Goal: Task Accomplishment & Management: Manage account settings

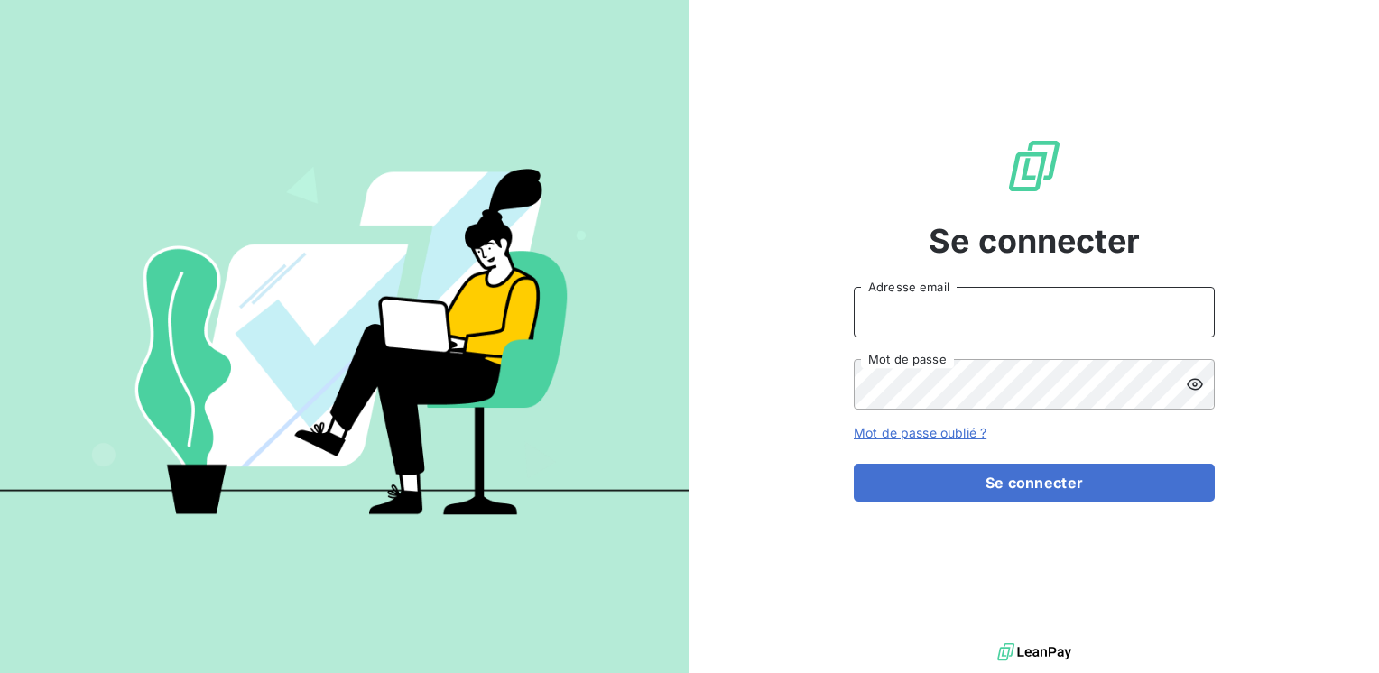
click at [909, 309] on input "Adresse email" at bounding box center [1034, 312] width 361 height 51
drag, startPoint x: 960, startPoint y: 309, endPoint x: 1040, endPoint y: 315, distance: 79.7
click at [1040, 315] on input "[EMAIL_ADDRESS][PERSON_NAME]" at bounding box center [1034, 312] width 361 height 51
type input "[EMAIL_ADDRESS][PERSON_NAME][DOMAIN_NAME]"
click at [854, 464] on button "Se connecter" at bounding box center [1034, 483] width 361 height 38
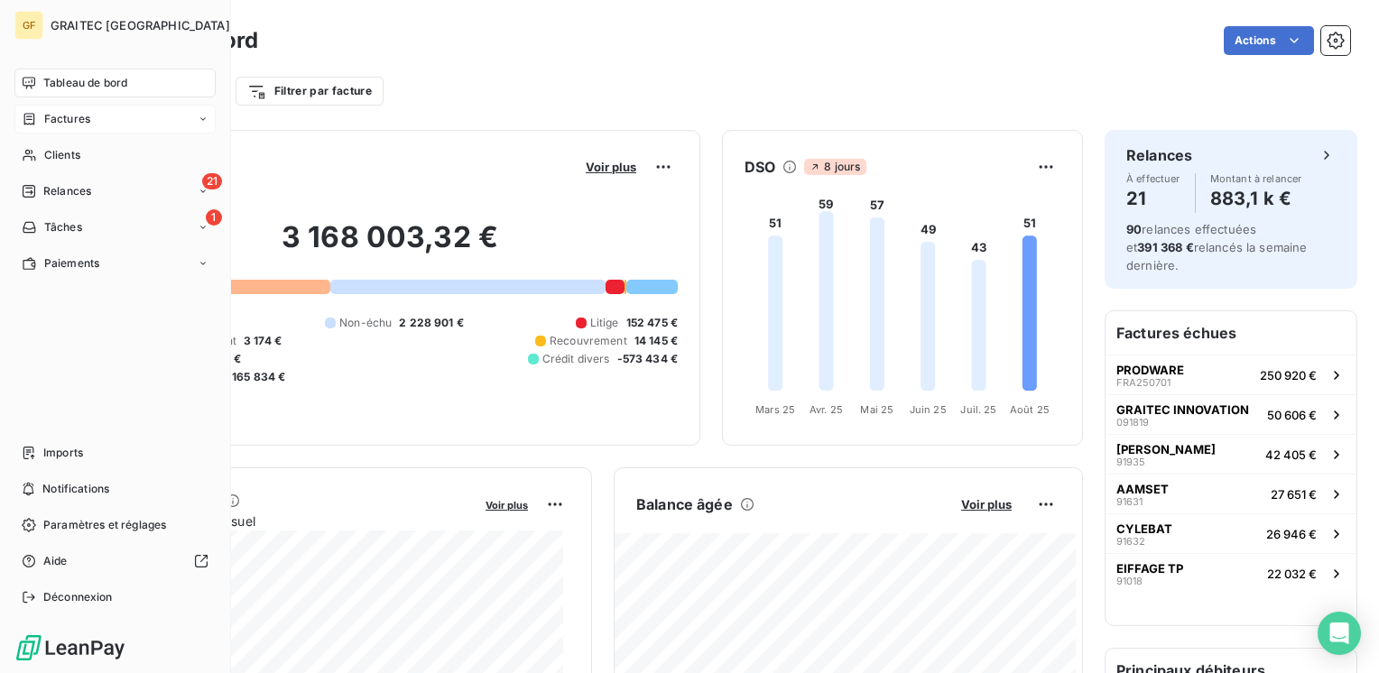
click at [58, 121] on span "Factures" at bounding box center [67, 119] width 46 height 16
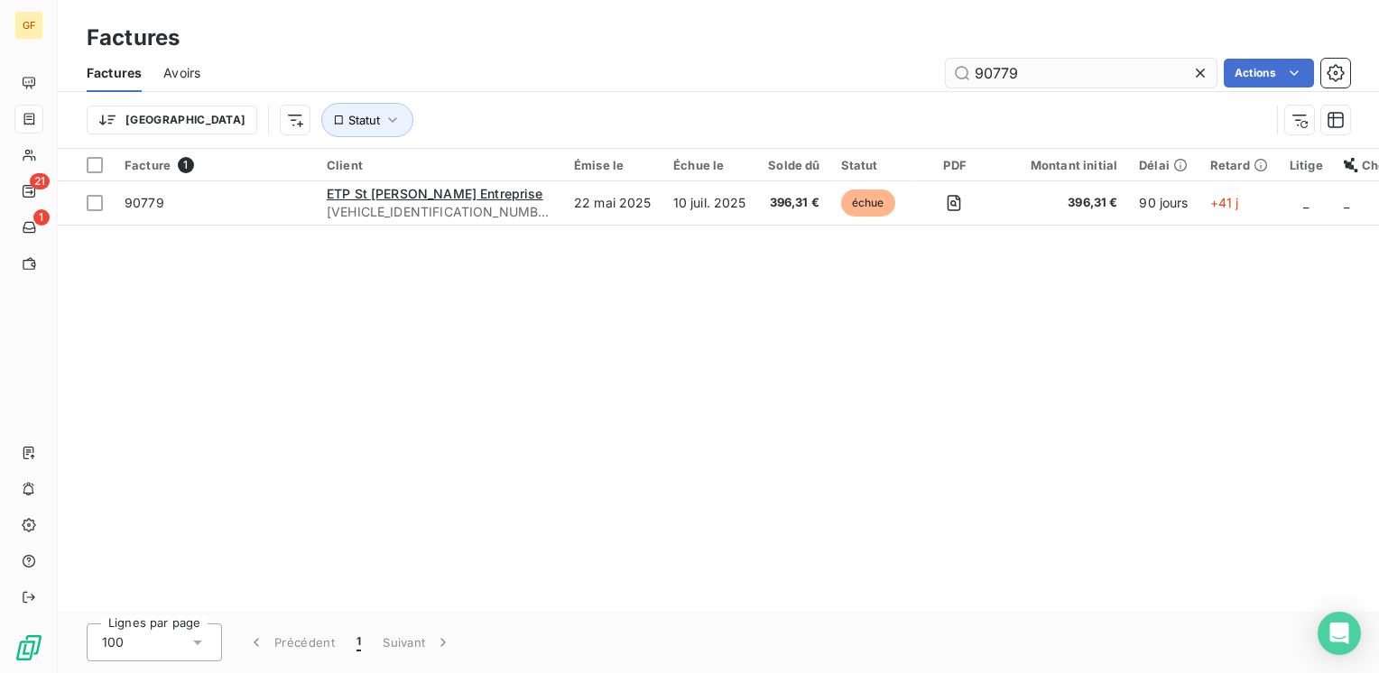
click at [974, 75] on input "90779" at bounding box center [1081, 73] width 271 height 29
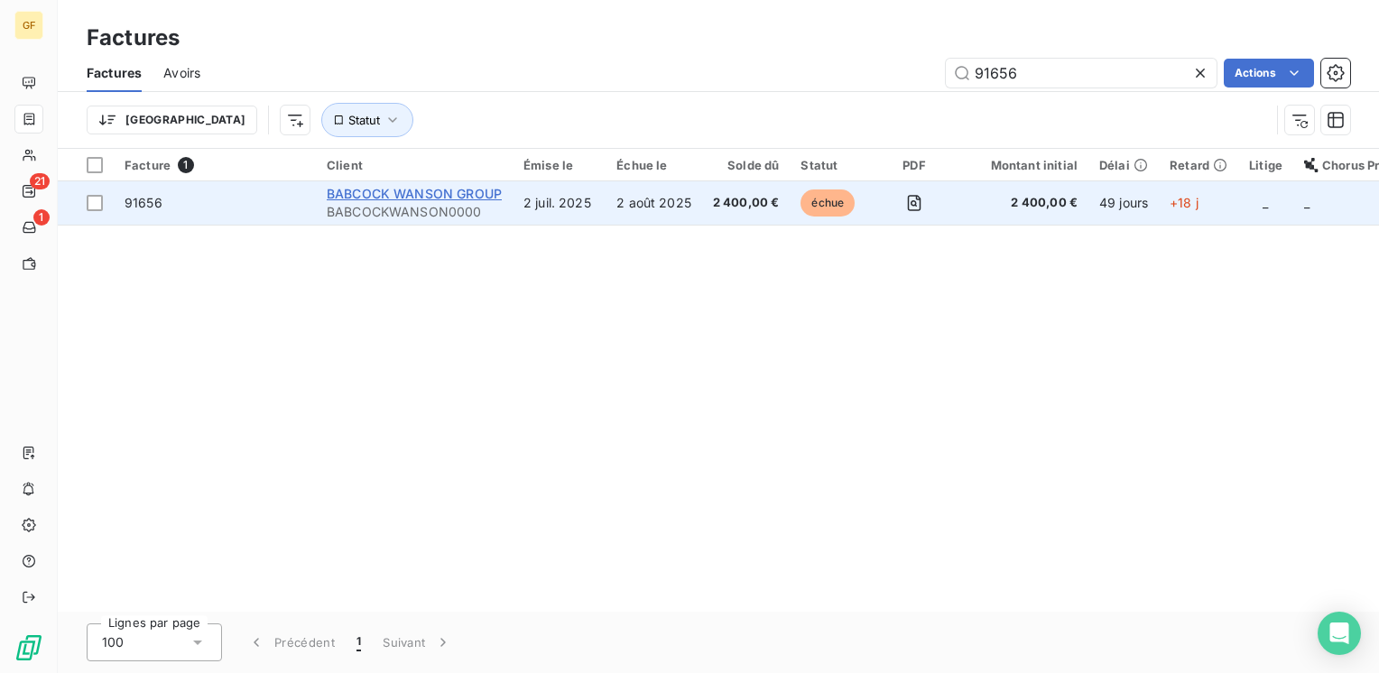
type input "91656"
click at [431, 200] on span "BABCOCK WANSON GROUP" at bounding box center [414, 193] width 175 height 15
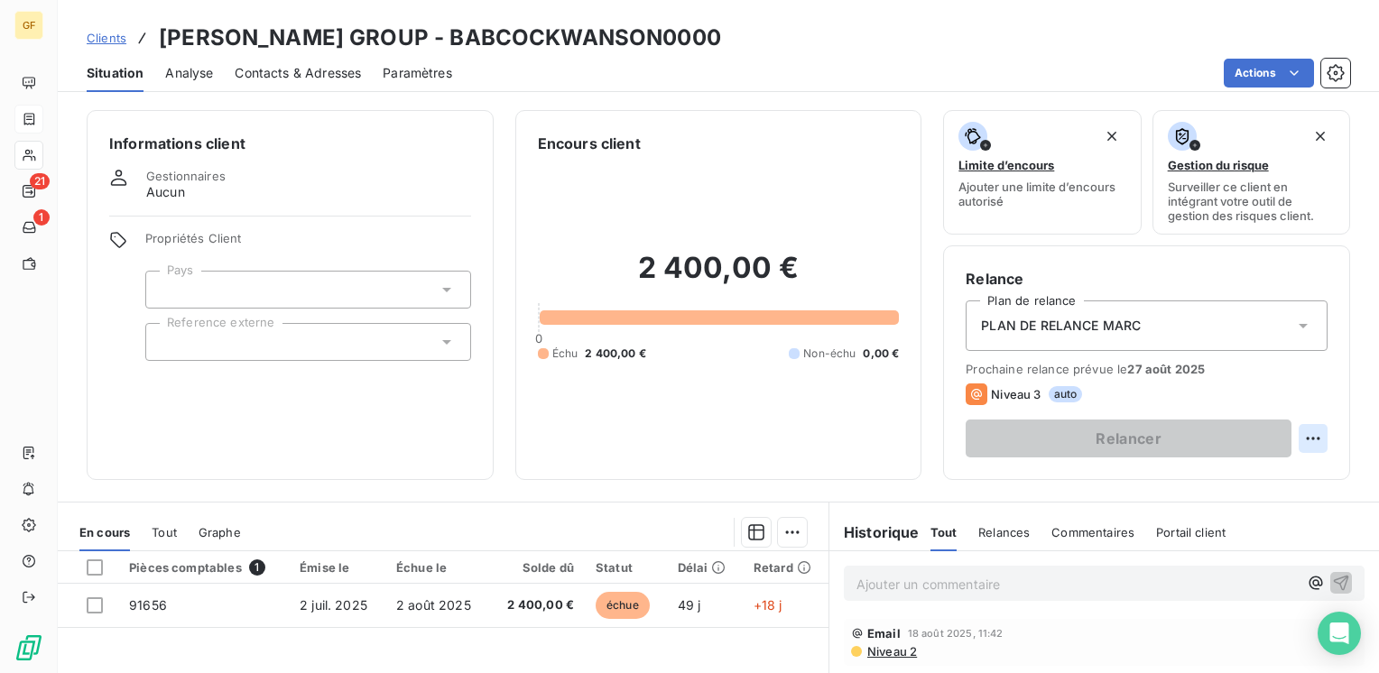
click at [1299, 435] on html "GF 21 1 Clients BABCOCK WANSON GROUP - BABCOCKWANSON0000 Situation Analyse Cont…" at bounding box center [689, 336] width 1379 height 673
click at [1224, 476] on div "Replanifier cette action" at bounding box center [1225, 478] width 162 height 29
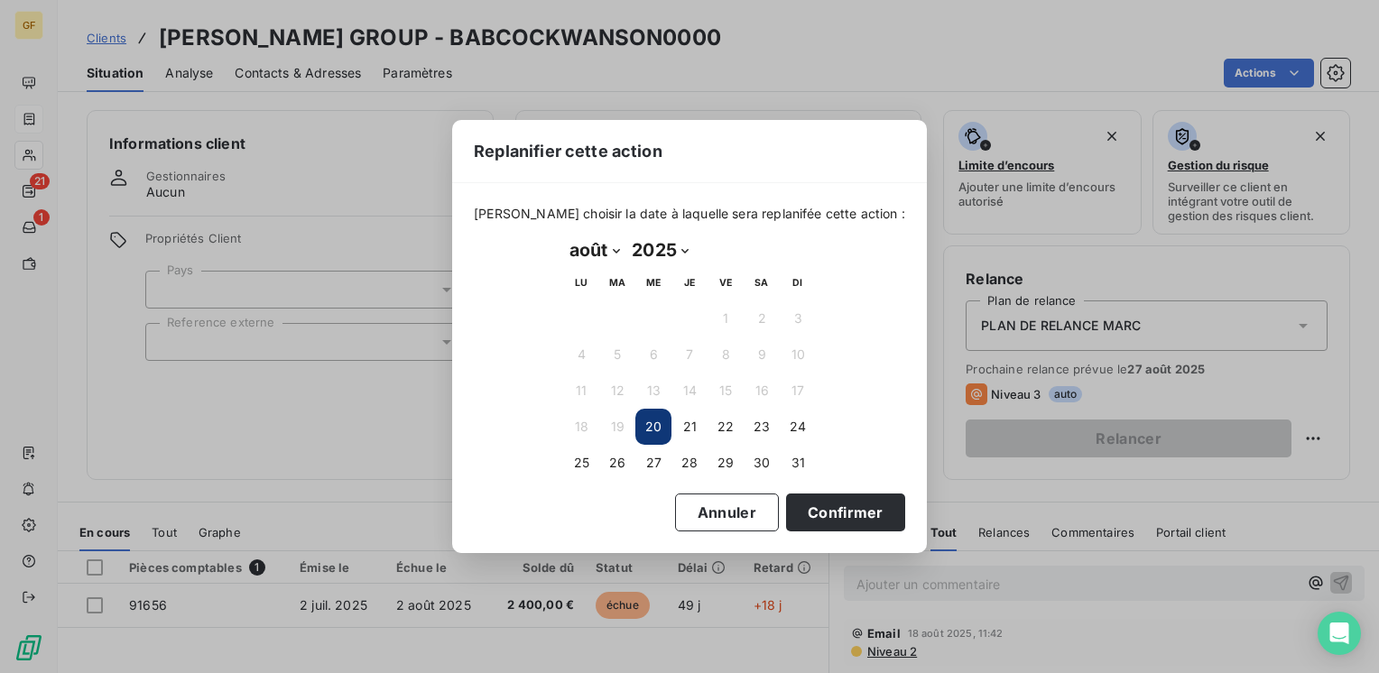
click at [613, 247] on select "janvier février mars avril mai juin juillet août septembre octobre novembre déc…" at bounding box center [594, 250] width 62 height 29
select select "8"
click at [563, 236] on select "janvier février mars avril mai juin juillet août septembre octobre novembre déc…" at bounding box center [594, 250] width 62 height 29
click at [653, 356] on button "10" at bounding box center [653, 355] width 36 height 36
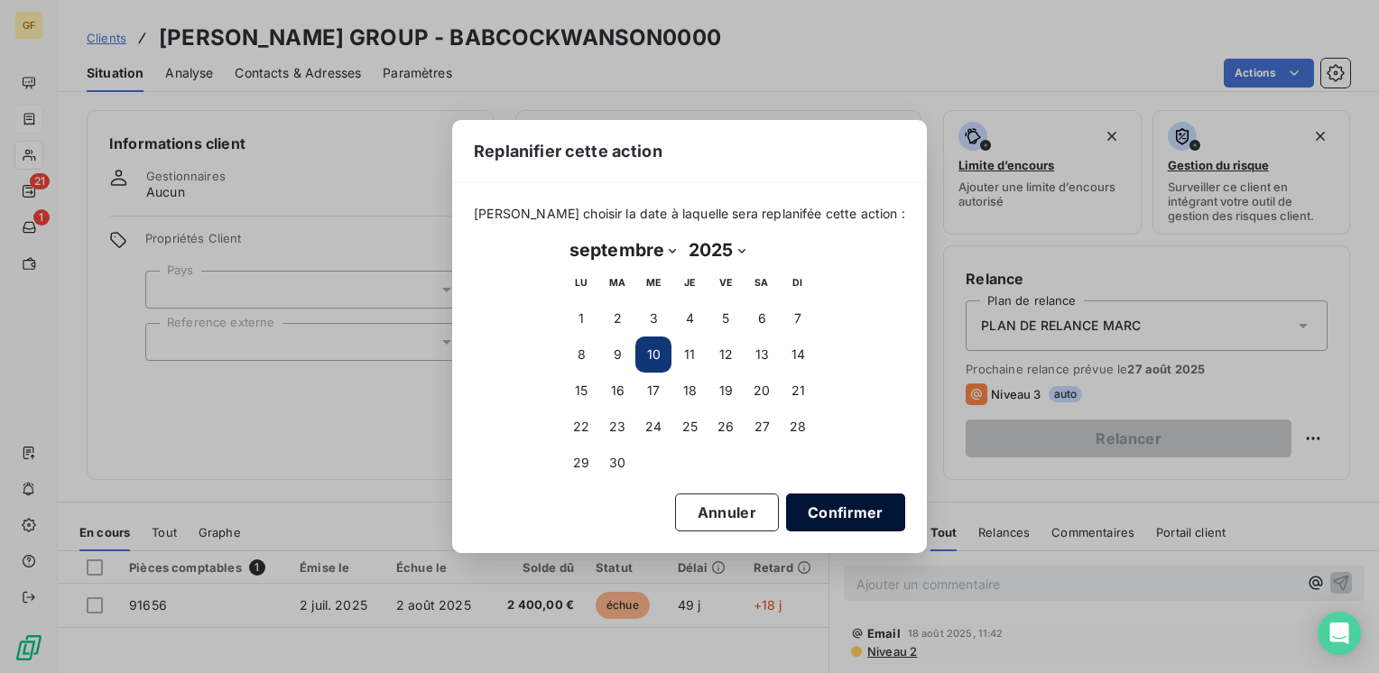
click at [827, 513] on button "Confirmer" at bounding box center [845, 513] width 119 height 38
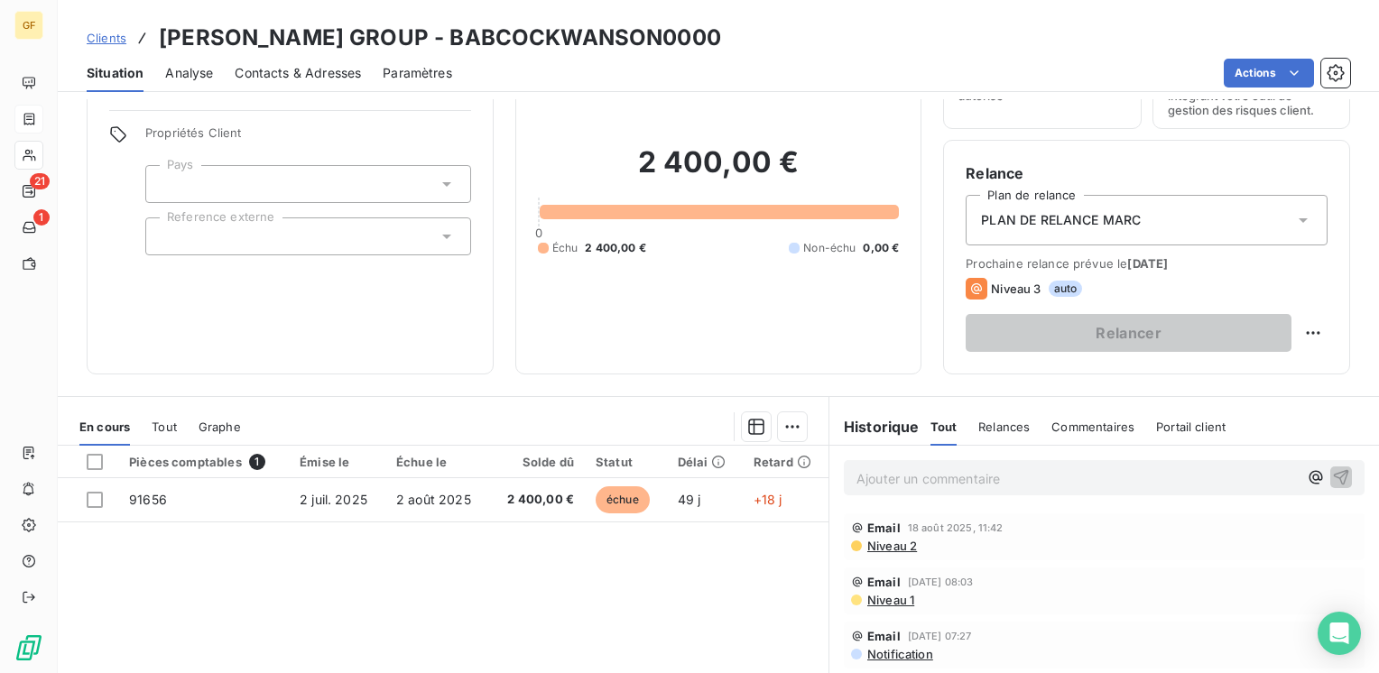
scroll to position [271, 0]
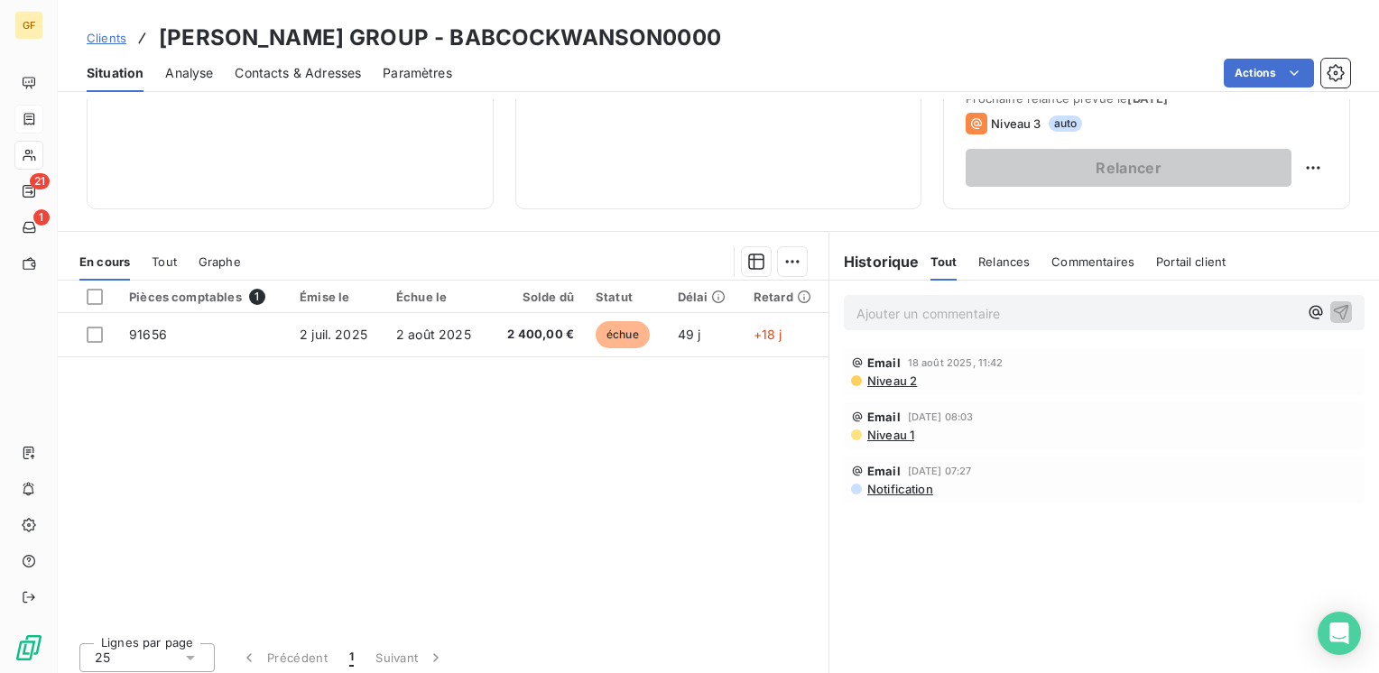
click at [904, 310] on p "Ajouter un commentaire ﻿" at bounding box center [1076, 313] width 441 height 23
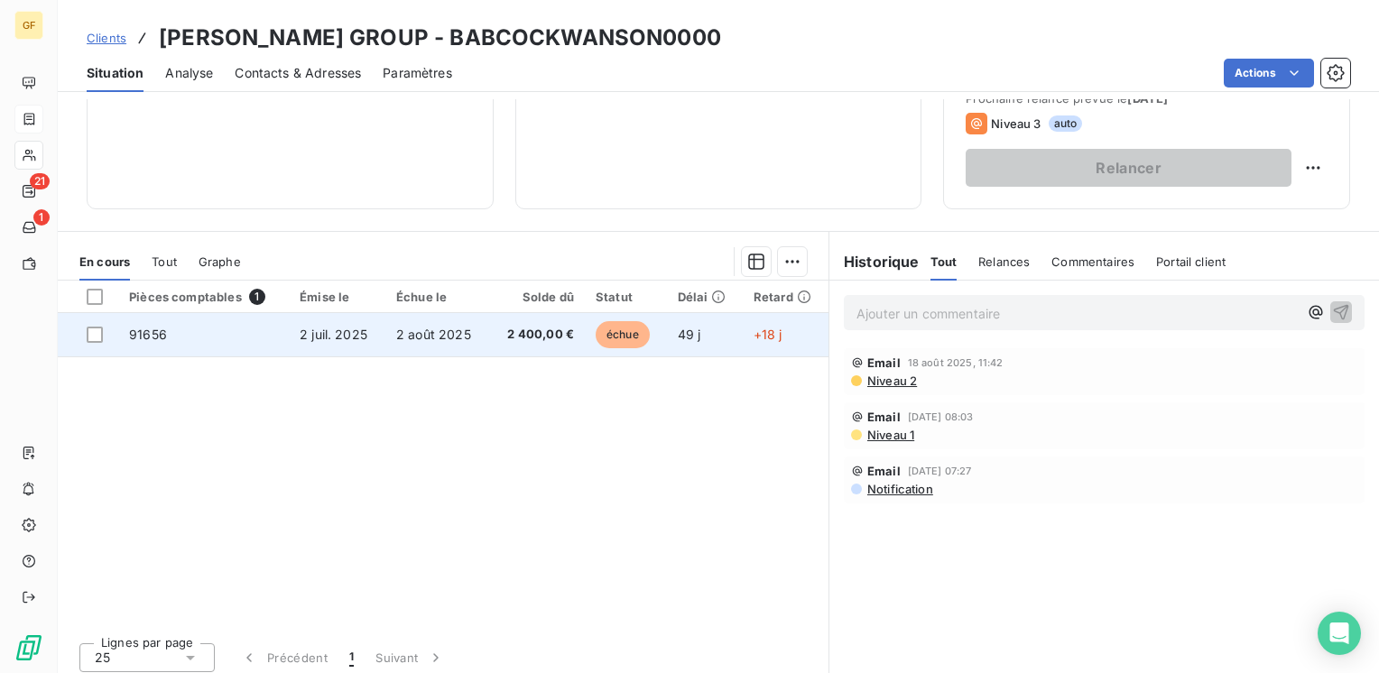
click at [506, 327] on span "2 400,00 €" at bounding box center [537, 335] width 74 height 18
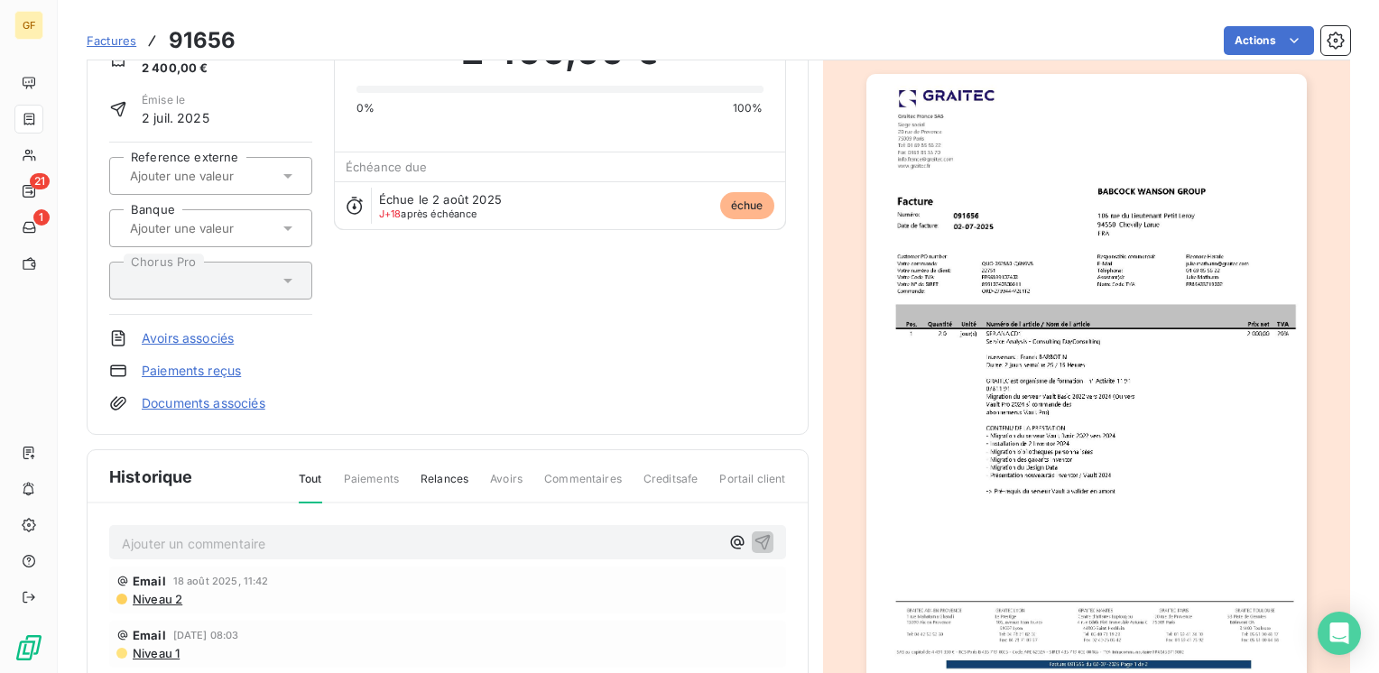
scroll to position [182, 0]
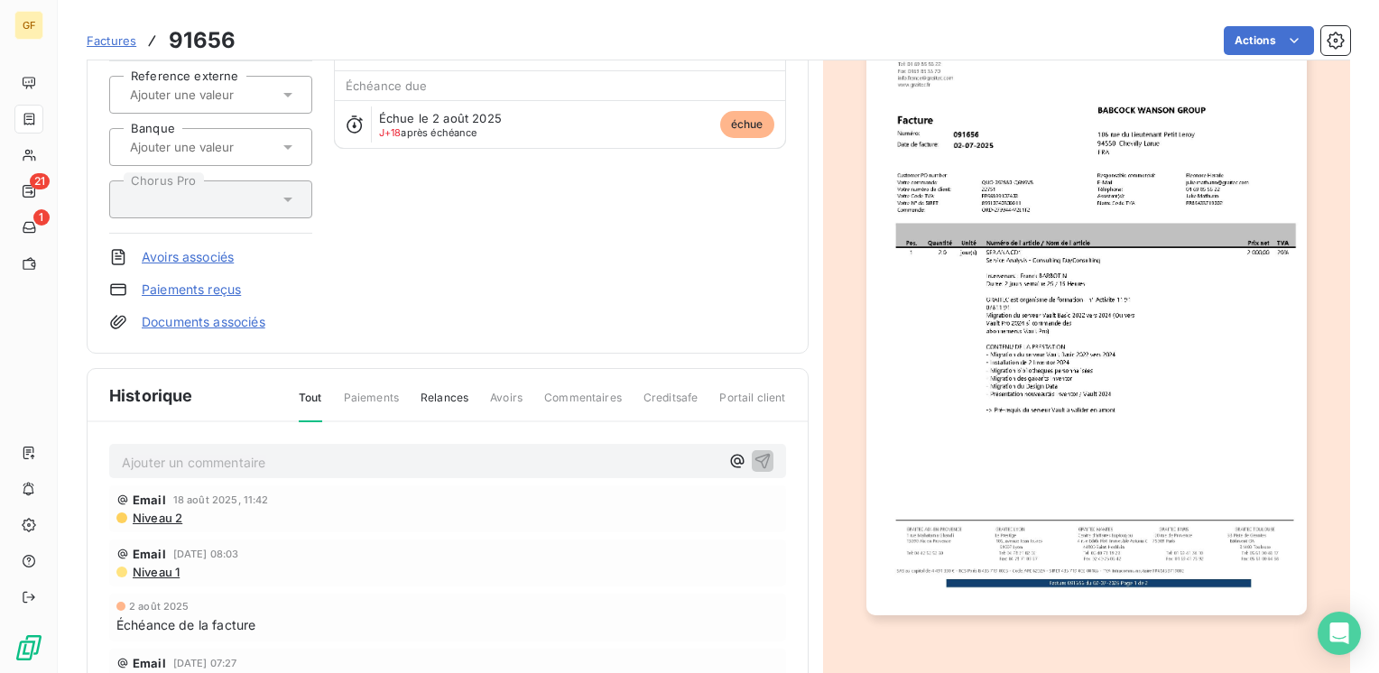
click at [307, 461] on p "Ajouter un commentaire ﻿" at bounding box center [420, 462] width 597 height 23
click at [762, 458] on icon "button" at bounding box center [763, 460] width 18 height 18
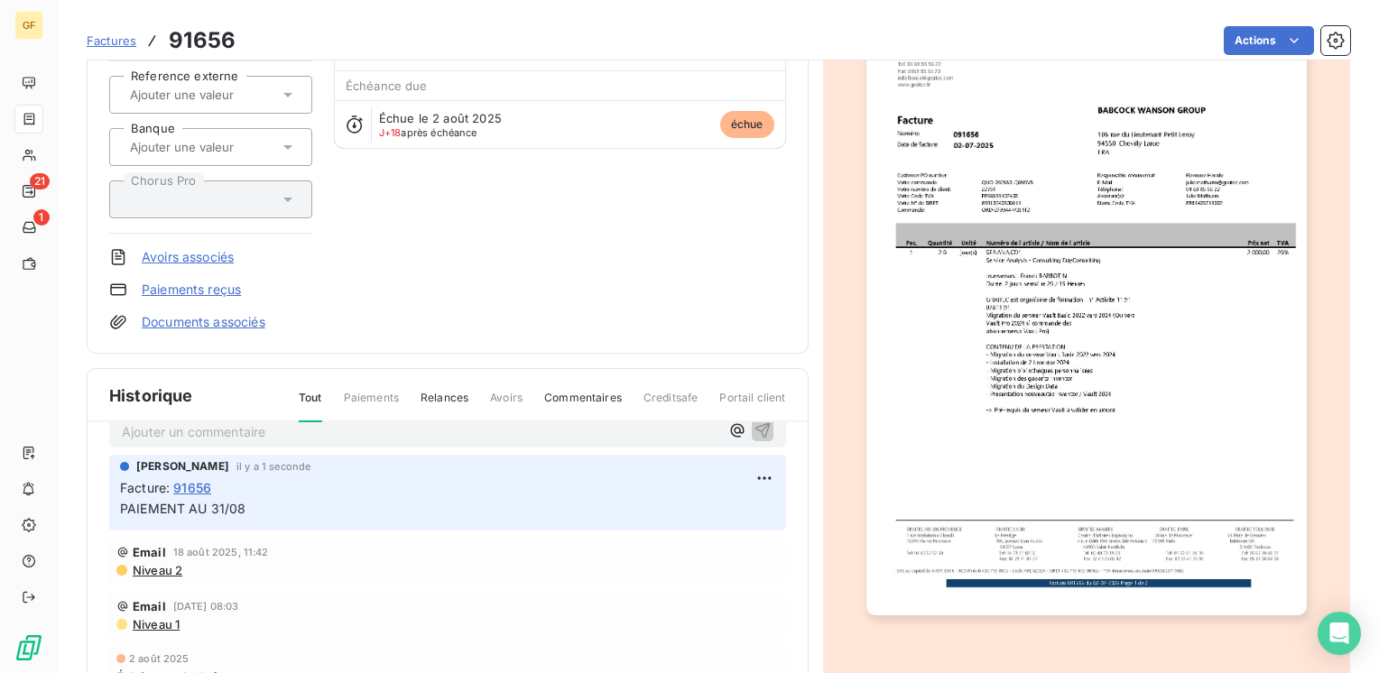
scroll to position [0, 0]
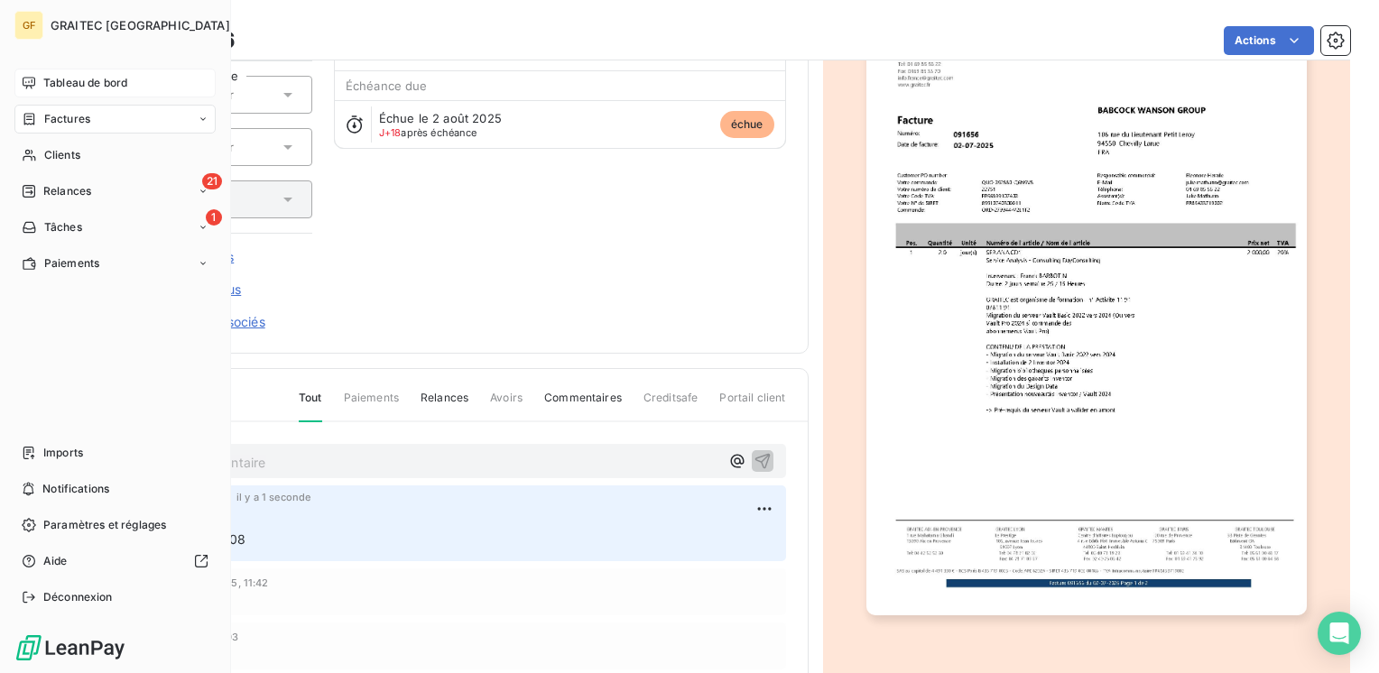
click at [36, 81] on div "Tableau de bord" at bounding box center [114, 83] width 201 height 29
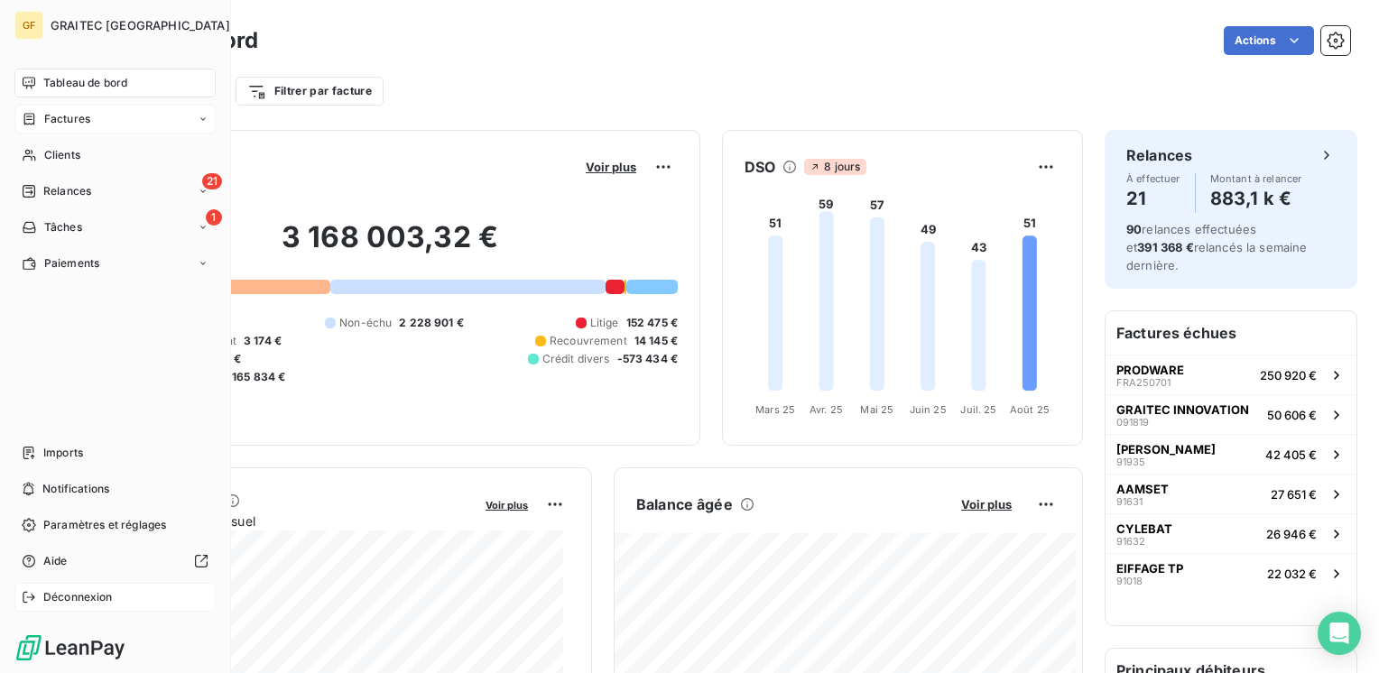
click at [94, 597] on span "Déconnexion" at bounding box center [77, 597] width 69 height 16
